Goal: Transaction & Acquisition: Purchase product/service

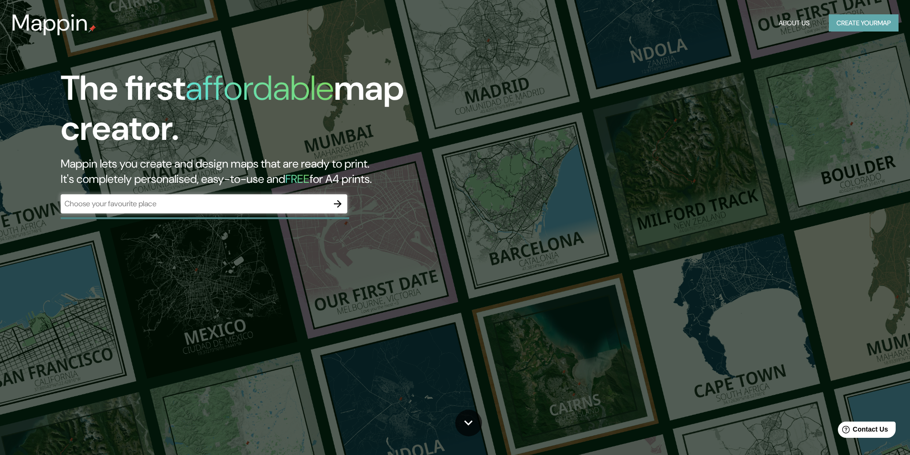
click at [859, 31] on button "Create your map" at bounding box center [864, 23] width 70 height 18
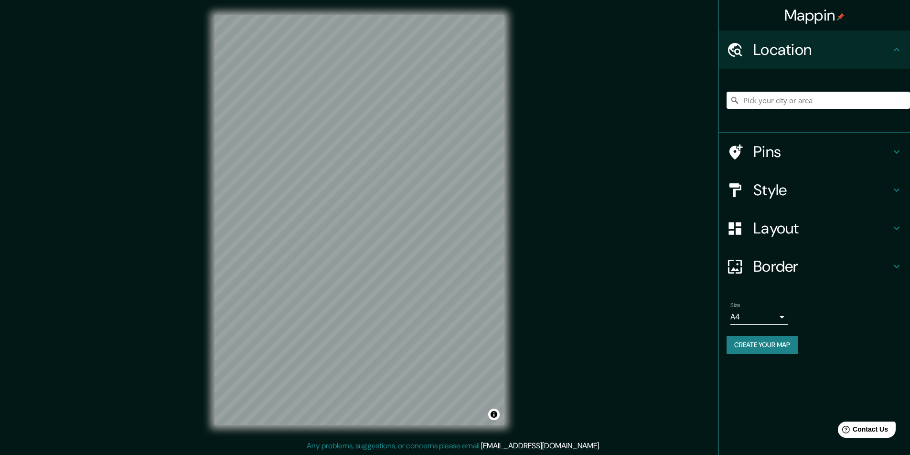
click at [767, 87] on div at bounding box center [818, 100] width 183 height 48
click at [765, 95] on input "Pick your city or area" at bounding box center [818, 100] width 183 height 17
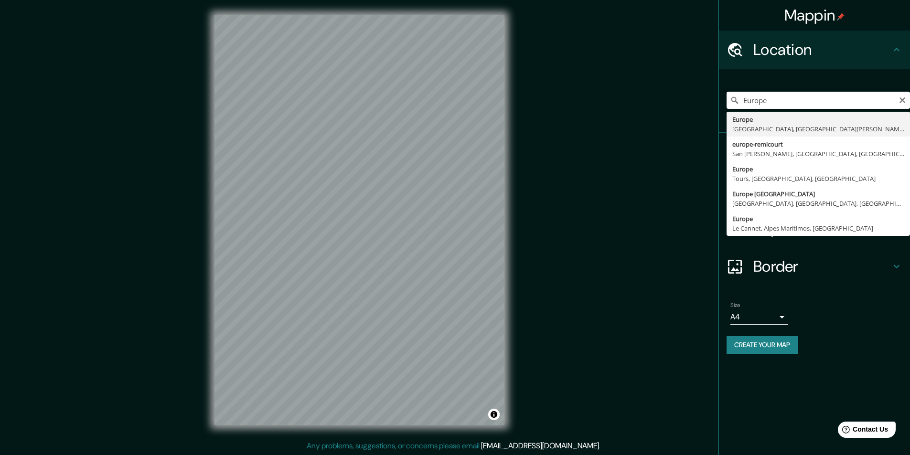
type input "[GEOGRAPHIC_DATA], [GEOGRAPHIC_DATA], [GEOGRAPHIC_DATA][PERSON_NAME][GEOGRAPHIC…"
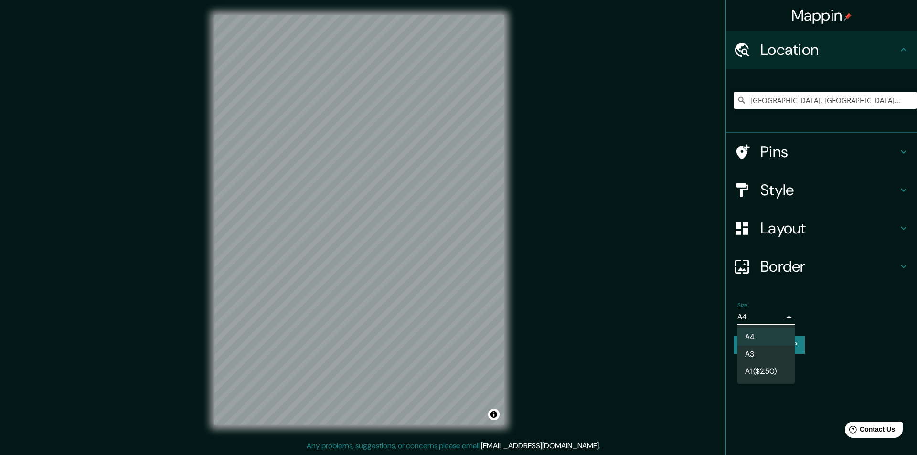
click at [749, 317] on body "Mappin Location [GEOGRAPHIC_DATA], [GEOGRAPHIC_DATA], [GEOGRAPHIC_DATA][PERSON_…" at bounding box center [458, 227] width 917 height 455
click at [883, 324] on div at bounding box center [458, 227] width 917 height 455
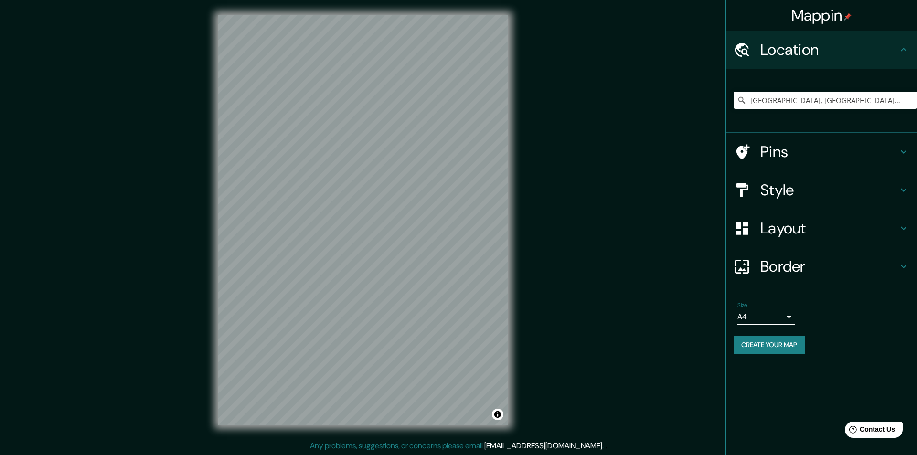
click at [756, 320] on body "Mappin Location [GEOGRAPHIC_DATA], [GEOGRAPHIC_DATA], [GEOGRAPHIC_DATA][PERSON_…" at bounding box center [458, 227] width 917 height 455
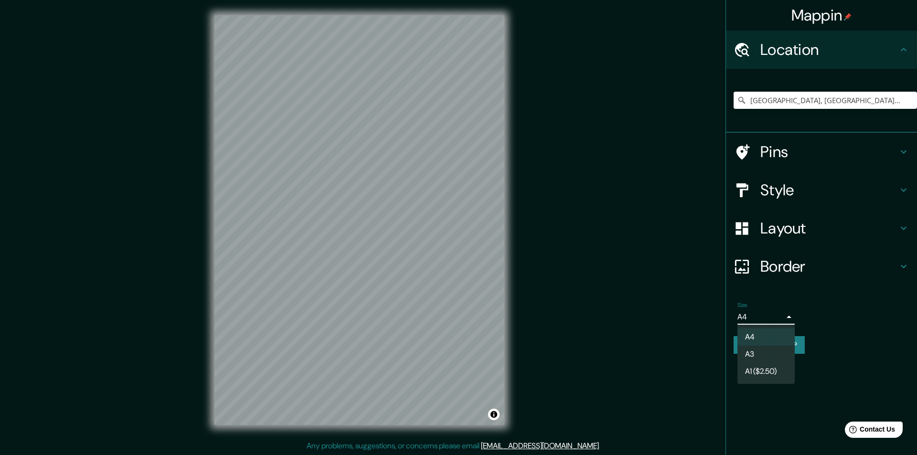
click at [835, 321] on div at bounding box center [458, 227] width 917 height 455
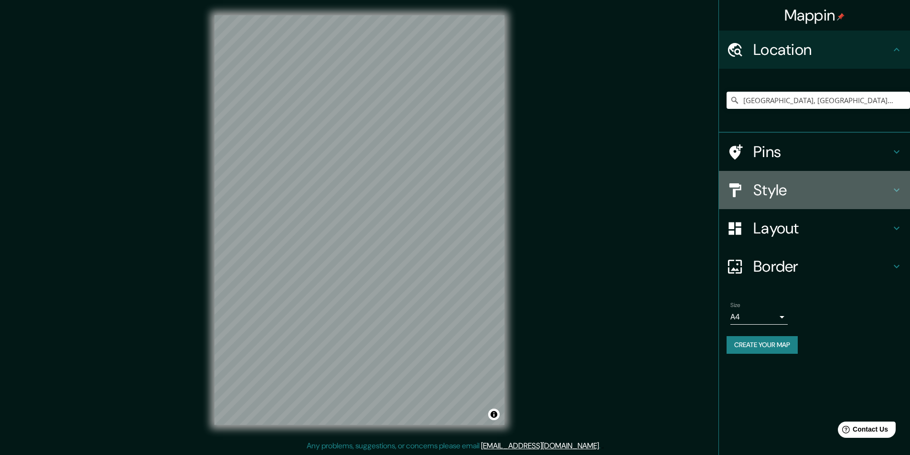
click at [799, 205] on div "Style" at bounding box center [814, 190] width 191 height 38
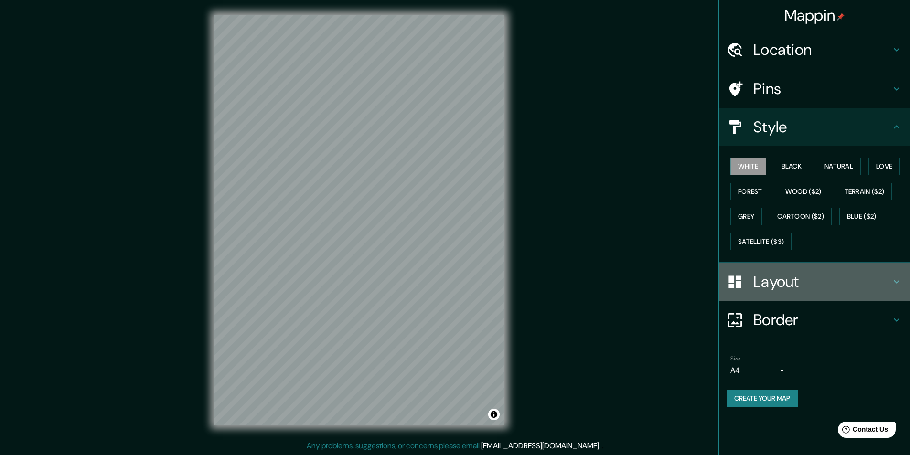
click at [792, 278] on h4 "Layout" at bounding box center [823, 281] width 138 height 19
